Goal: Check status: Verify the current state of an ongoing process or item

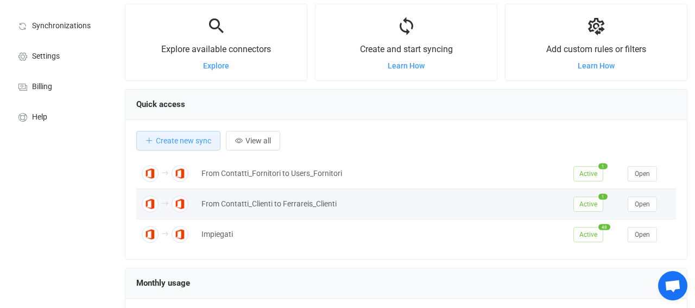
click at [286, 200] on div "From Contatti_Clienti to Ferrareis_Clienti" at bounding box center [382, 204] width 372 height 12
click at [639, 206] on span "Open" at bounding box center [642, 204] width 15 height 8
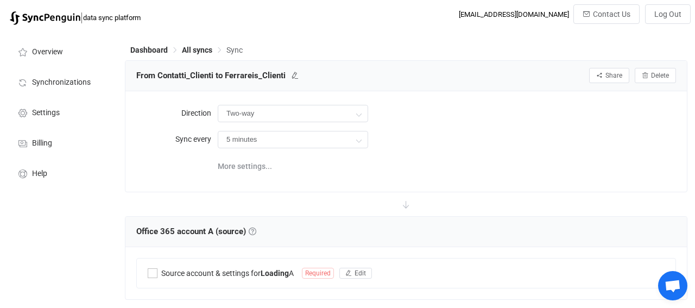
type input "A → B (one to many)"
type input "10 minutes"
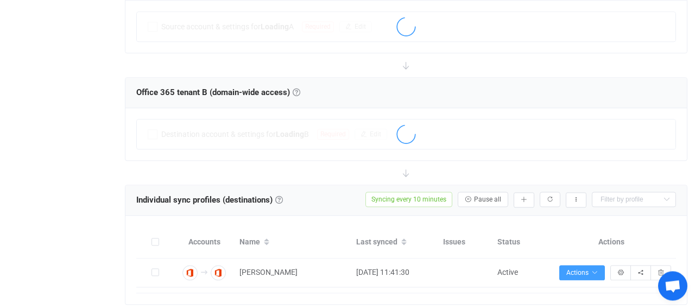
scroll to position [621, 0]
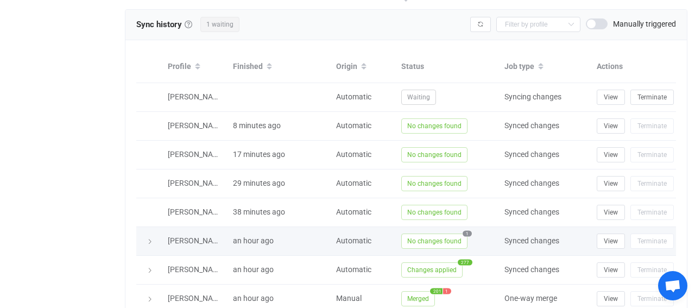
click at [424, 238] on span "No changes found" at bounding box center [434, 241] width 66 height 15
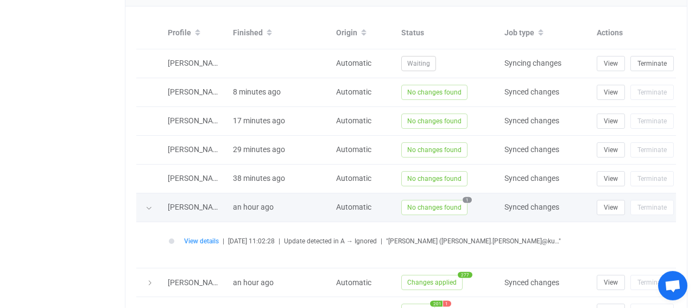
scroll to position [678, 0]
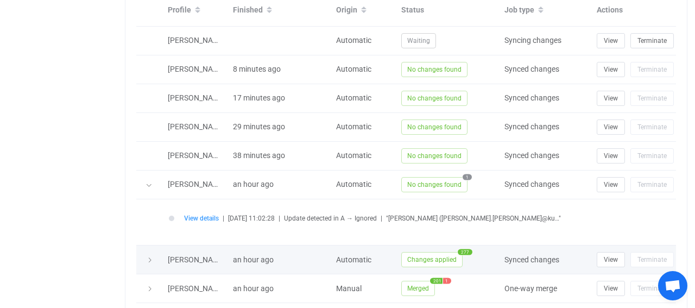
click at [422, 252] on span "Changes applied" at bounding box center [431, 259] width 61 height 15
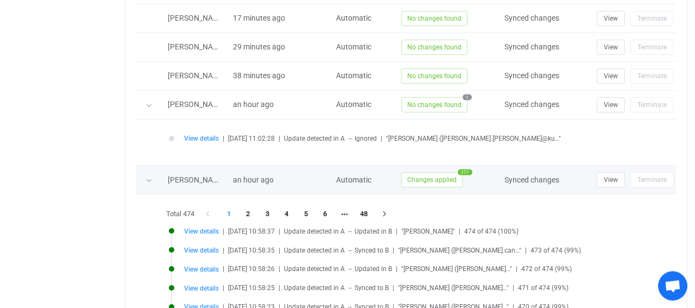
scroll to position [791, 0]
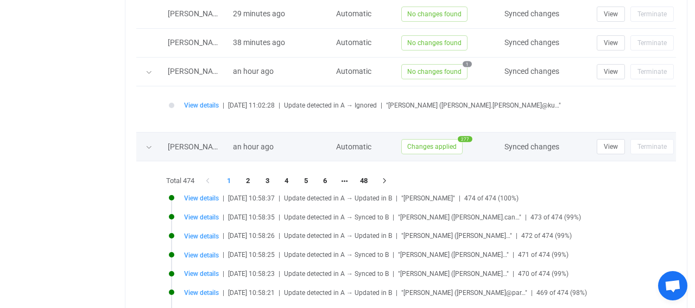
click at [439, 144] on span "Changes applied" at bounding box center [431, 146] width 61 height 15
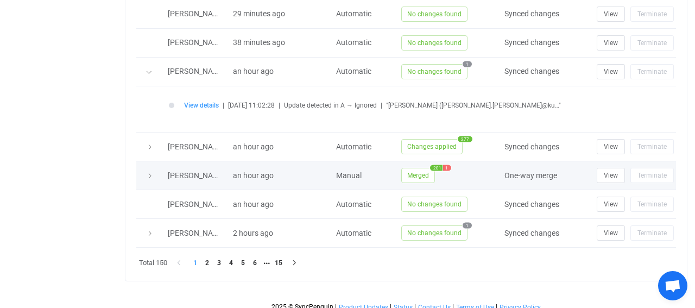
click at [411, 175] on span "Merged" at bounding box center [418, 175] width 34 height 15
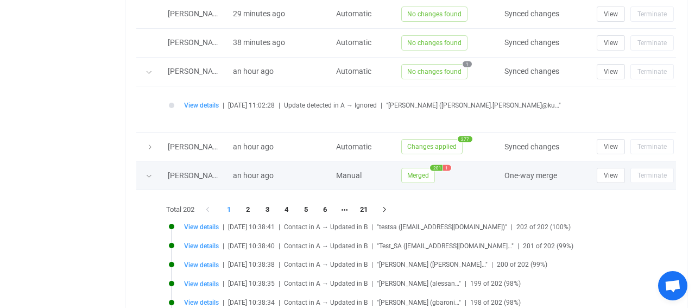
click at [411, 175] on span "Merged" at bounding box center [418, 175] width 34 height 15
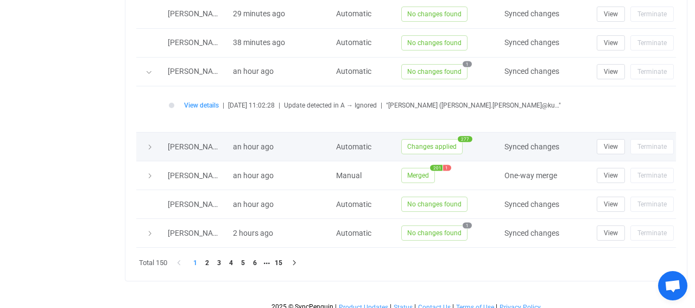
click at [424, 141] on span "Changes applied" at bounding box center [431, 146] width 61 height 15
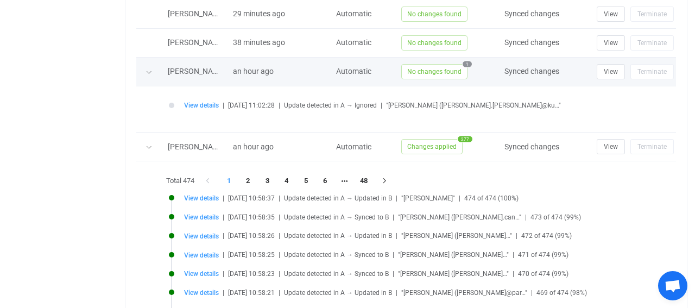
click at [440, 64] on span "No changes found" at bounding box center [434, 71] width 66 height 15
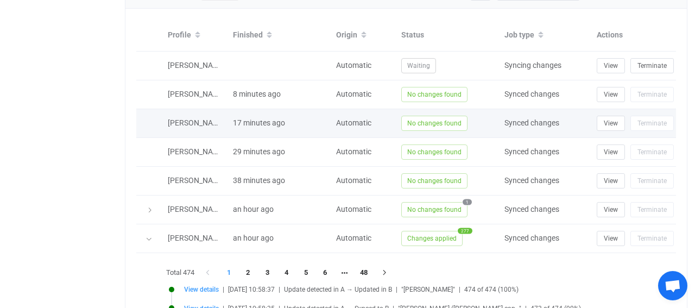
scroll to position [643, 0]
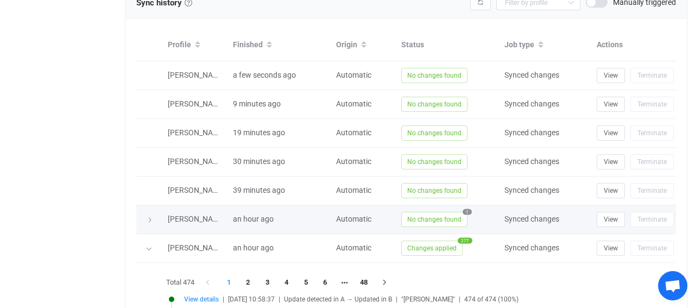
click at [446, 216] on span "No changes found" at bounding box center [434, 219] width 66 height 15
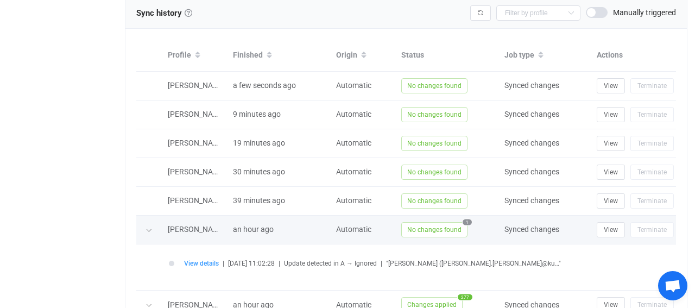
scroll to position [689, 0]
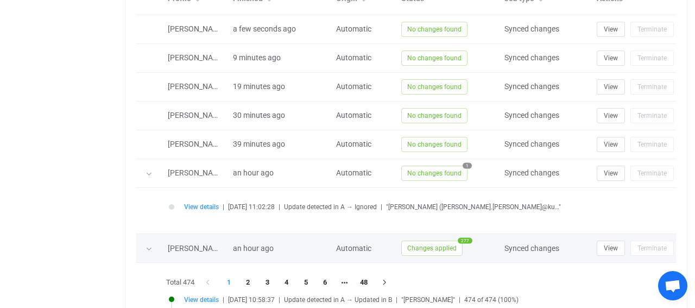
click at [146, 246] on icon at bounding box center [149, 248] width 7 height 7
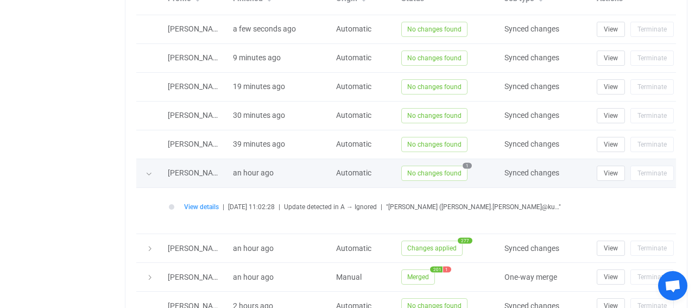
click at [143, 170] on div at bounding box center [149, 173] width 26 height 11
click at [148, 171] on icon at bounding box center [149, 174] width 7 height 7
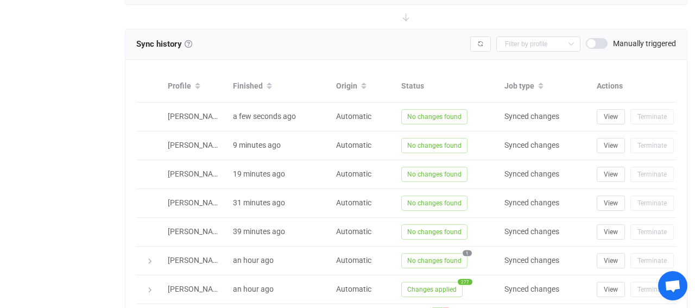
scroll to position [635, 0]
